Goal: Task Accomplishment & Management: Use online tool/utility

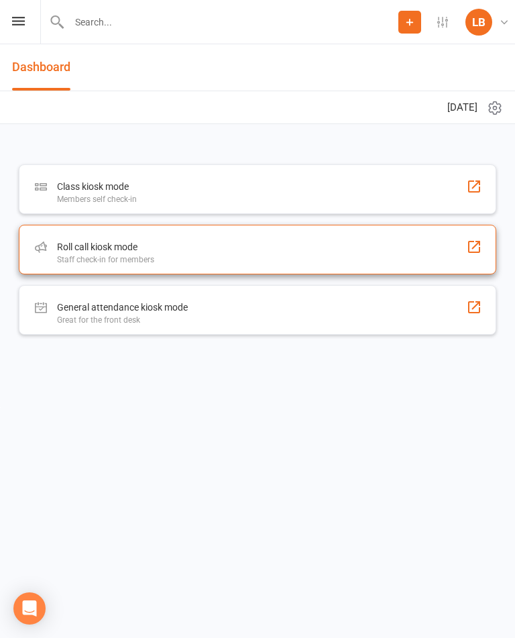
click at [115, 248] on div "Roll call kiosk mode" at bounding box center [105, 247] width 97 height 16
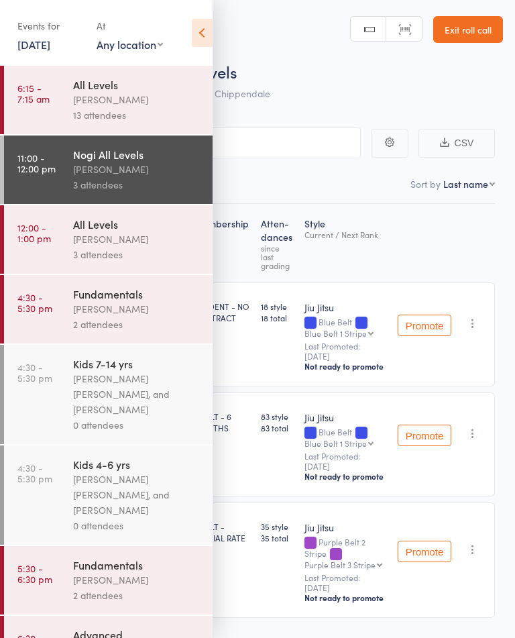
click at [116, 241] on div "[PERSON_NAME]" at bounding box center [137, 239] width 128 height 15
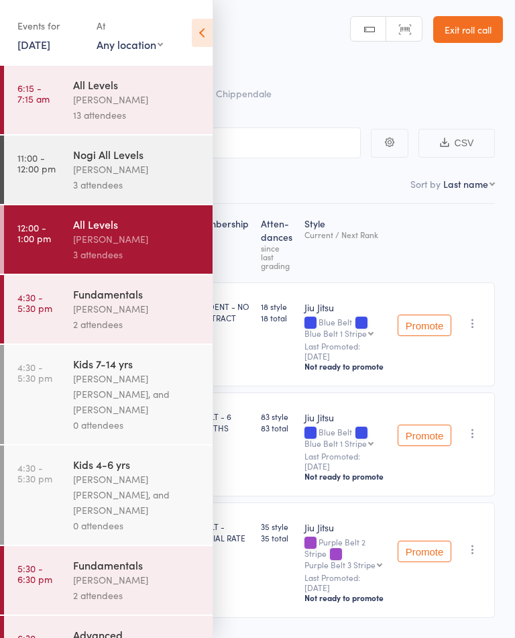
click at [201, 32] on icon at bounding box center [202, 33] width 21 height 28
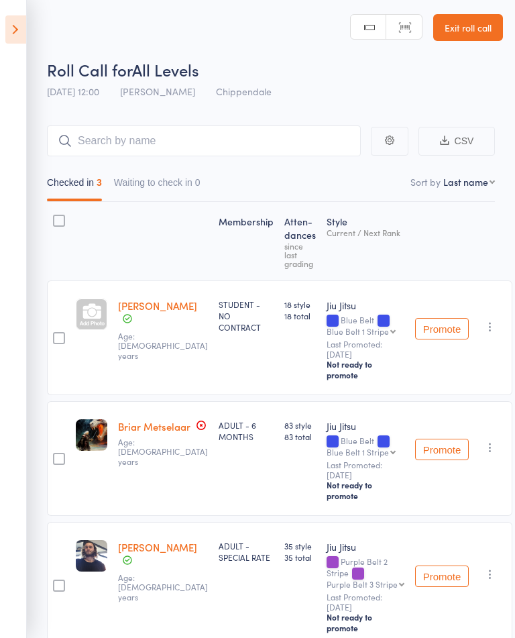
scroll to position [7, 0]
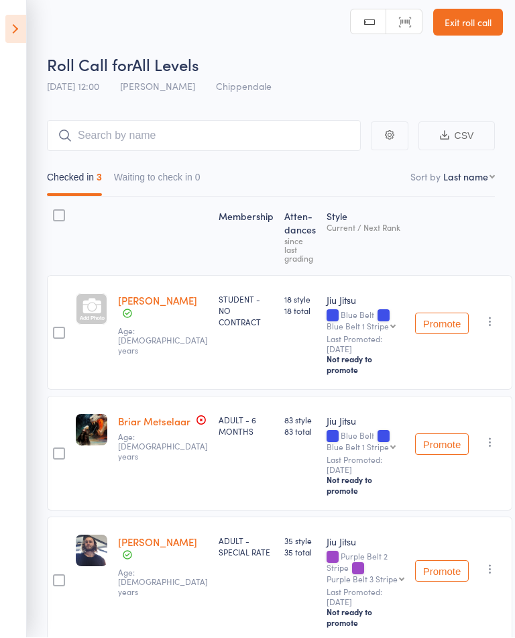
click at [16, 25] on icon at bounding box center [15, 29] width 21 height 28
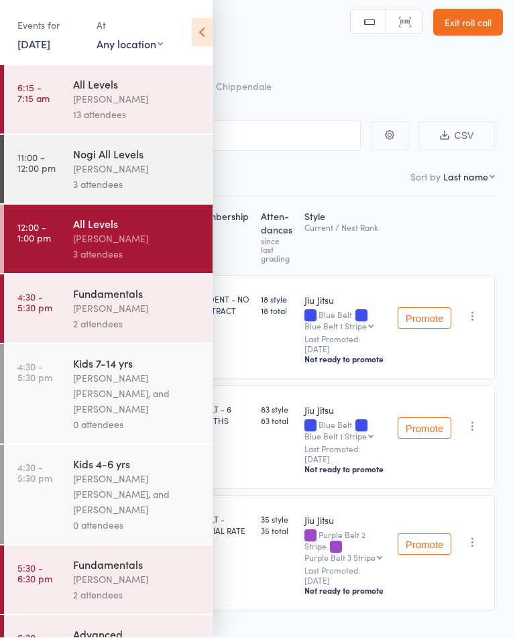
scroll to position [7, 0]
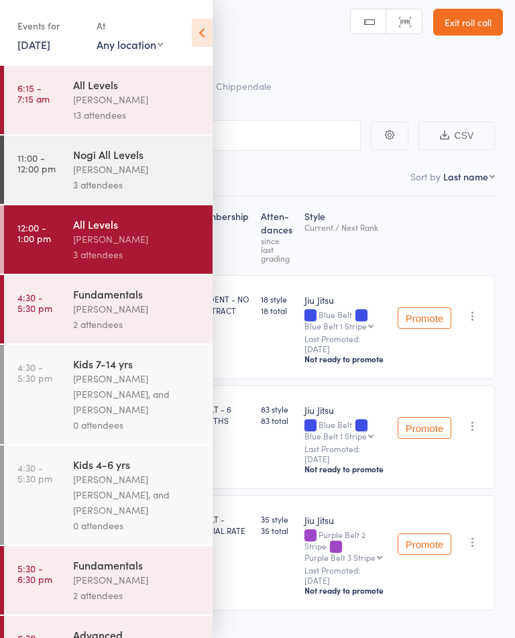
click at [79, 172] on div "[PERSON_NAME]" at bounding box center [137, 169] width 128 height 15
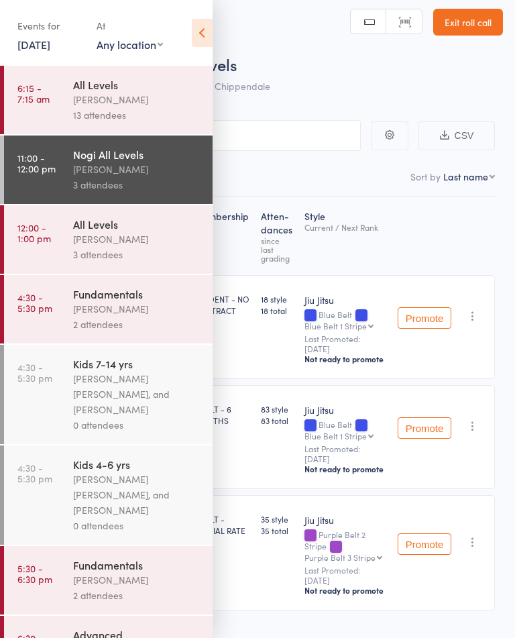
click at [199, 29] on icon at bounding box center [202, 33] width 21 height 28
